Goal: Check status

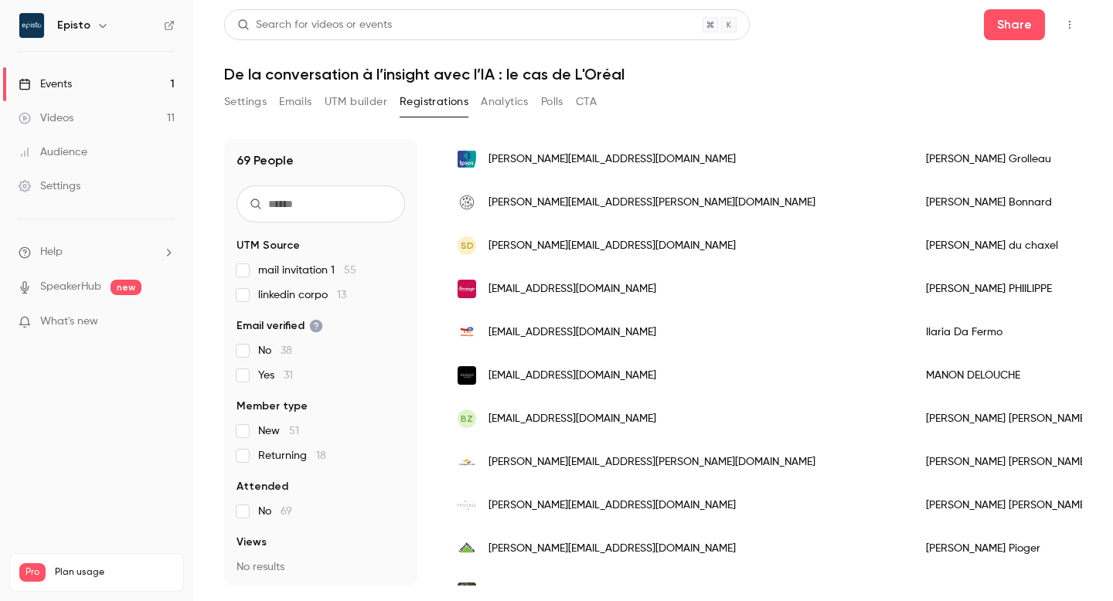
scroll to position [324, 0]
